Goal: Information Seeking & Learning: Check status

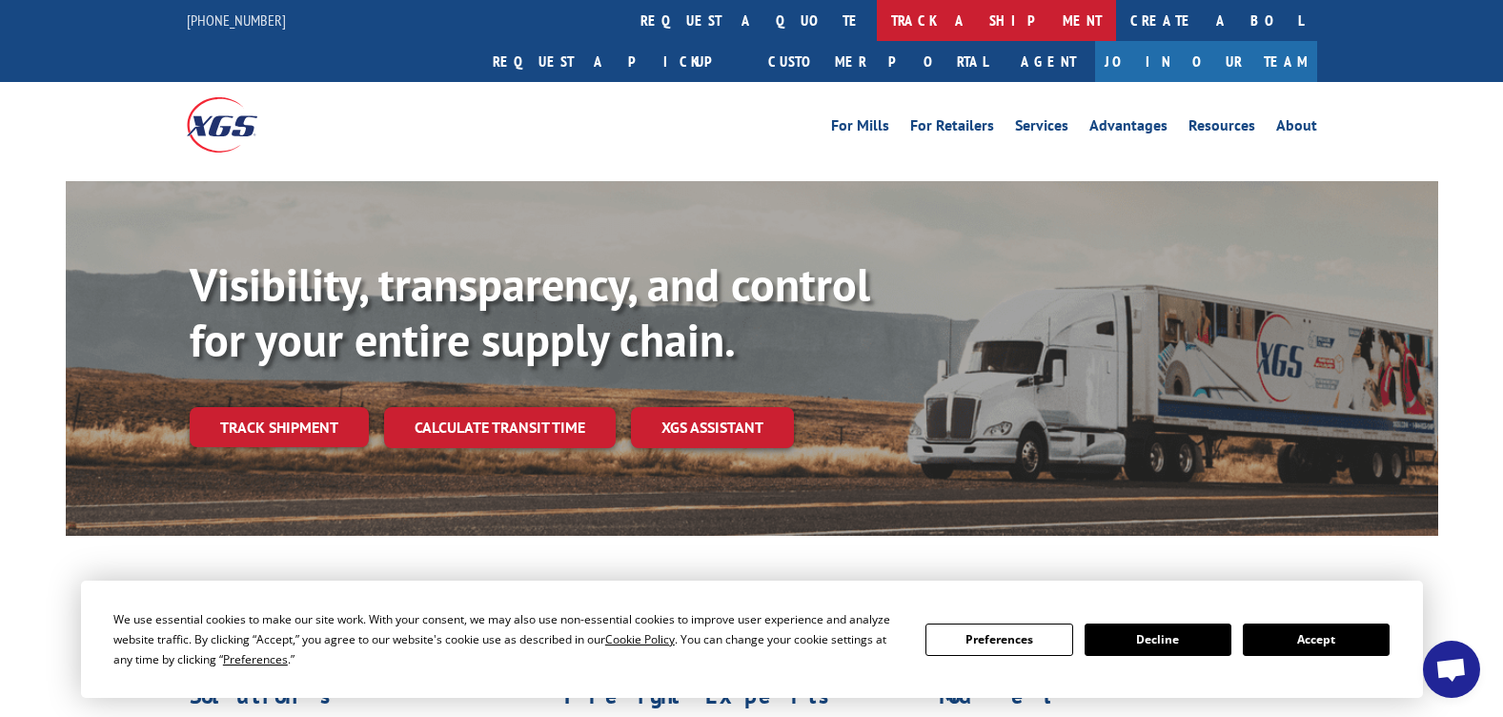
click at [877, 25] on link "track a shipment" at bounding box center [996, 20] width 239 height 41
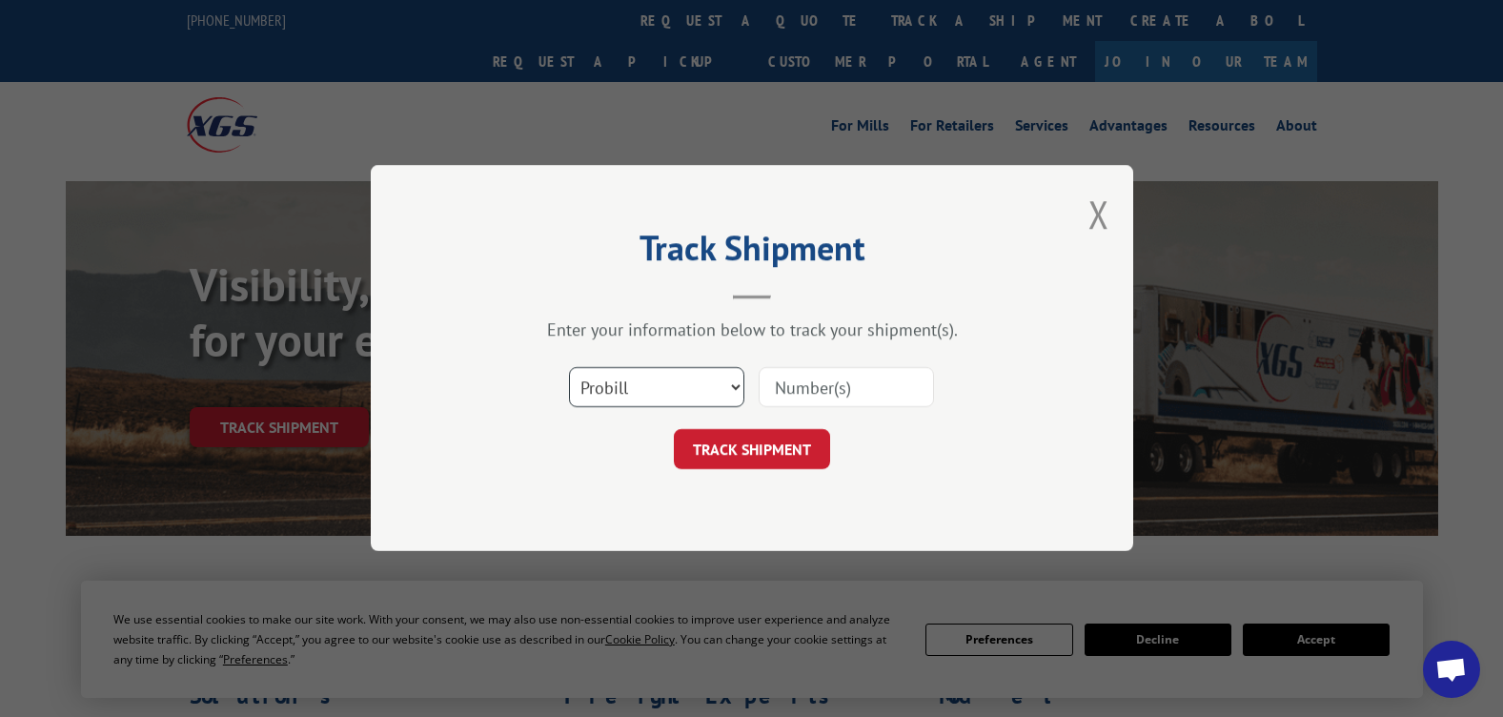
click at [731, 393] on select "Select category... Probill BOL PO" at bounding box center [656, 388] width 175 height 40
select select "bol"
click at [569, 368] on select "Select category... Probill BOL PO" at bounding box center [656, 388] width 175 height 40
click at [794, 382] on input at bounding box center [846, 388] width 175 height 40
type input "12824"
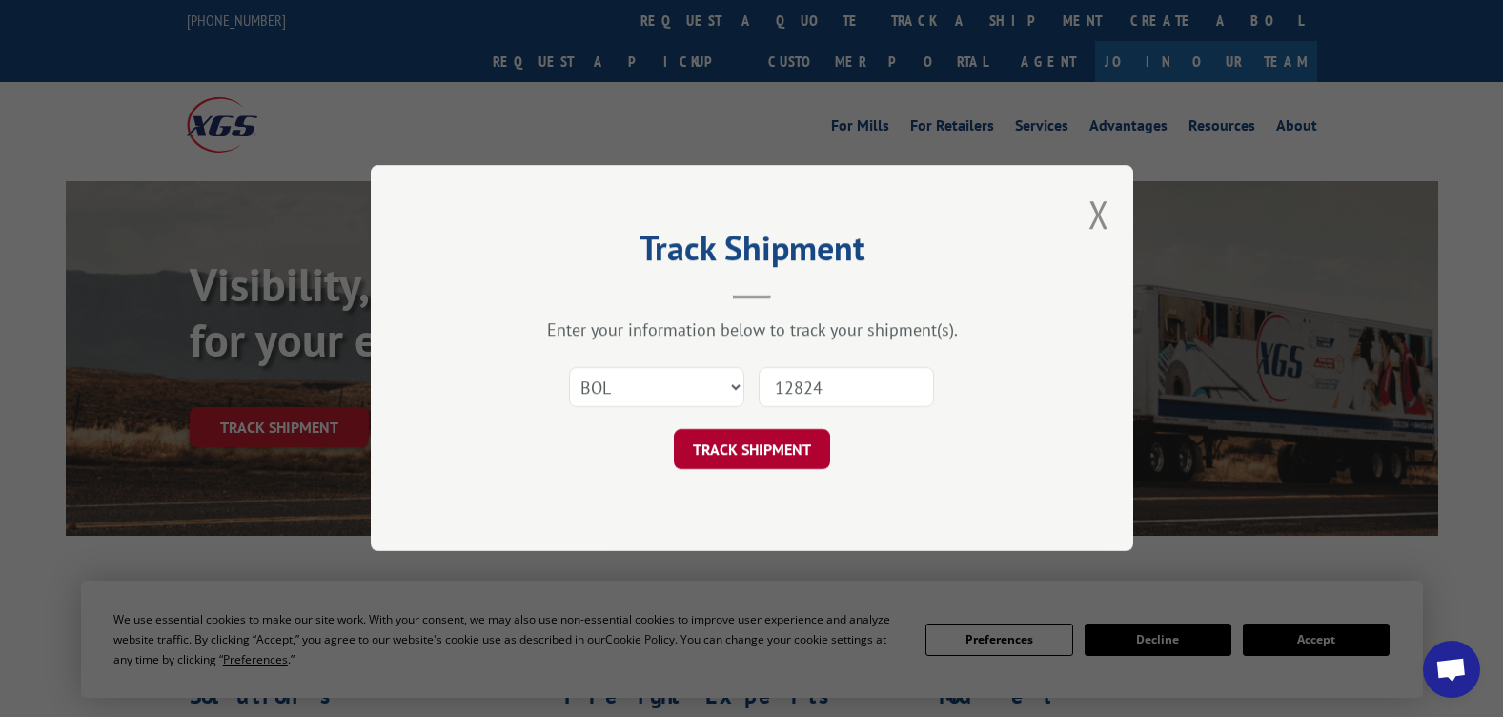
click at [770, 452] on button "TRACK SHIPMENT" at bounding box center [752, 450] width 156 height 40
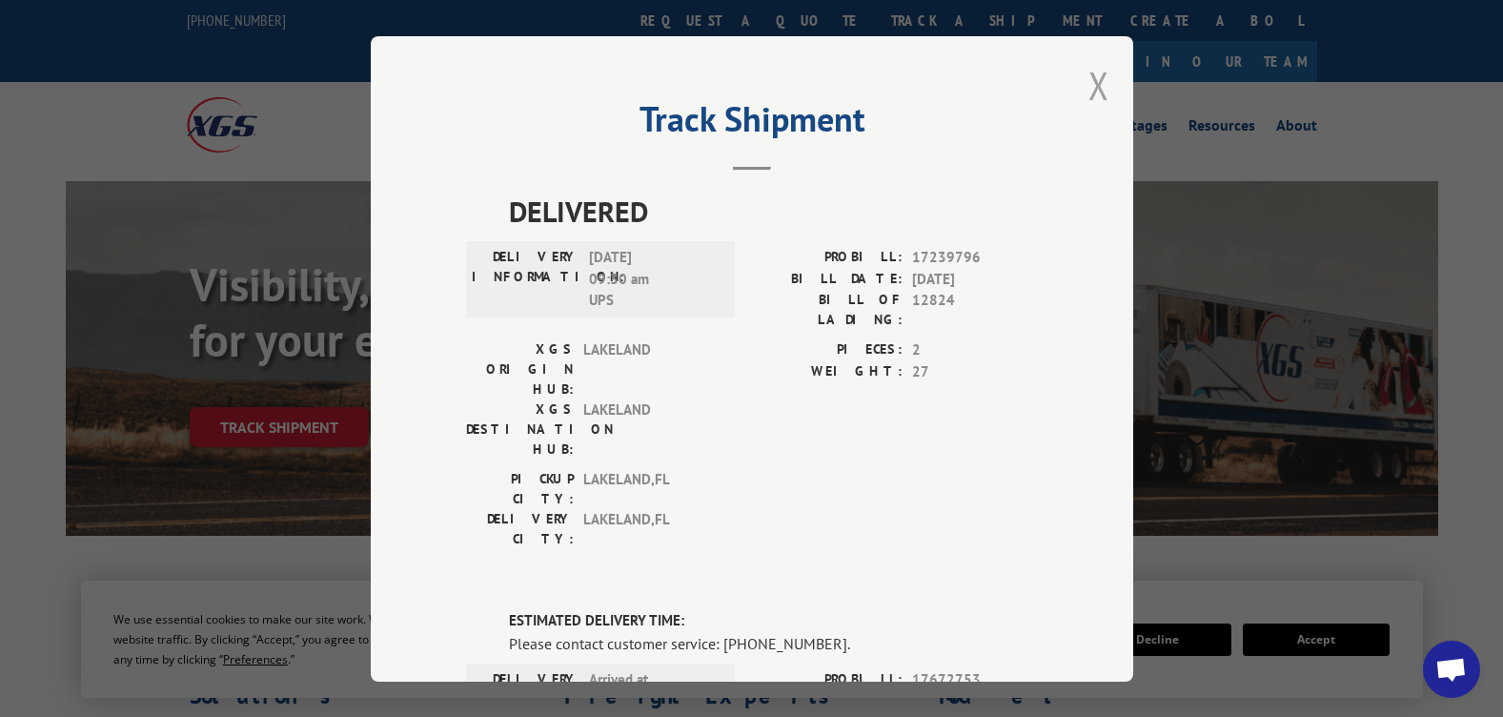
click at [1094, 86] on button "Close modal" at bounding box center [1099, 85] width 21 height 51
